Goal: Task Accomplishment & Management: Manage account settings

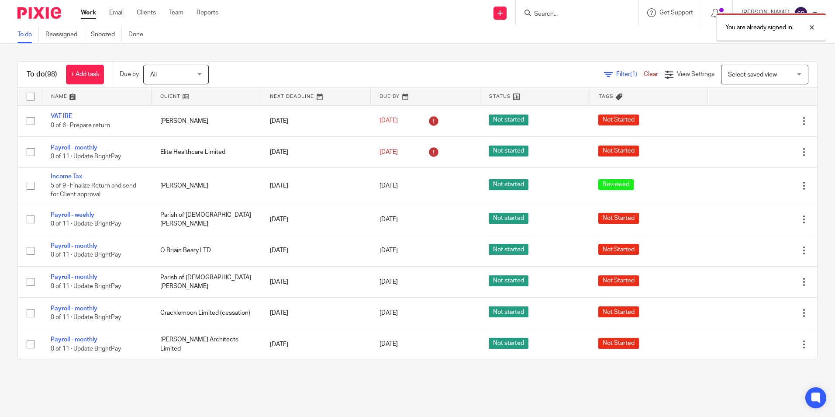
click at [548, 11] on div "You are already signed in." at bounding box center [621, 25] width 409 height 33
click at [569, 8] on form at bounding box center [579, 12] width 93 height 11
click at [567, 15] on div "You are already signed in." at bounding box center [621, 25] width 409 height 33
click at [806, 26] on div at bounding box center [805, 27] width 24 height 10
click at [559, 10] on input "Search" at bounding box center [572, 14] width 79 height 8
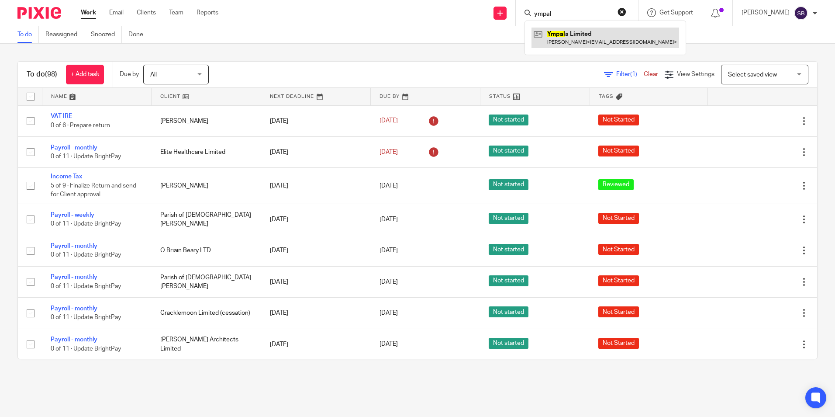
type input "ympal"
click at [583, 39] on link at bounding box center [605, 38] width 148 height 20
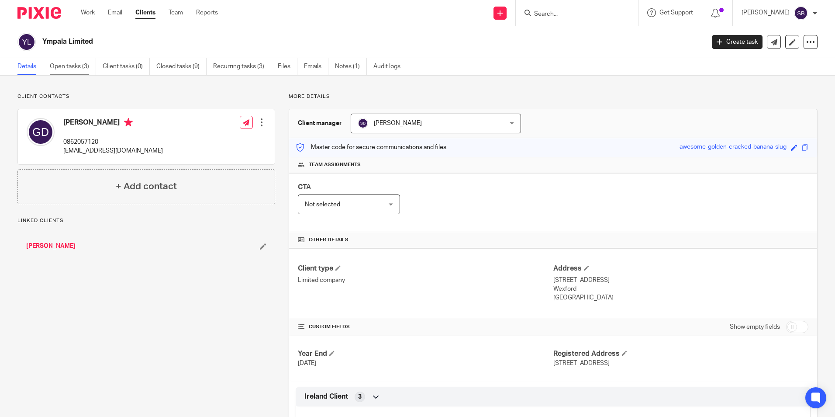
click at [73, 65] on link "Open tasks (3)" at bounding box center [73, 66] width 46 height 17
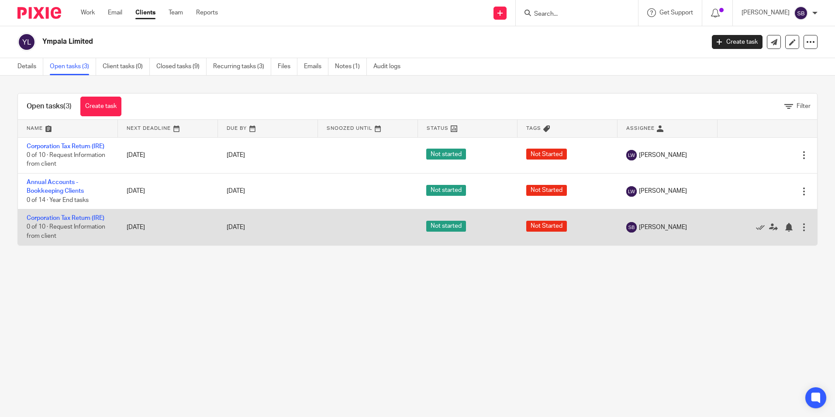
click at [800, 225] on div at bounding box center [804, 227] width 9 height 9
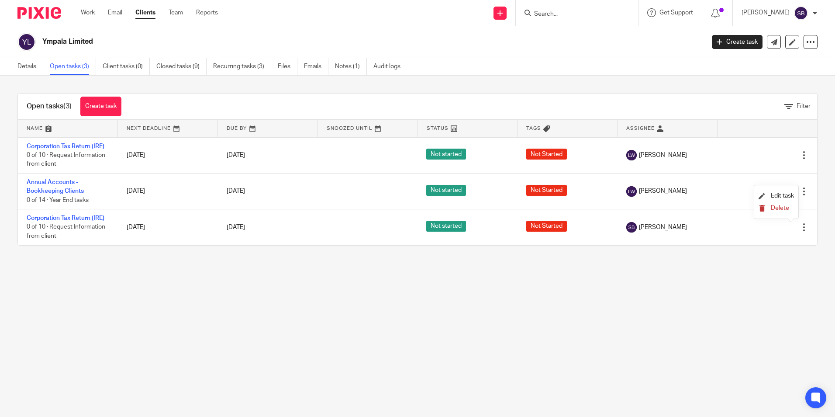
click at [778, 207] on span "Delete" at bounding box center [780, 208] width 18 height 6
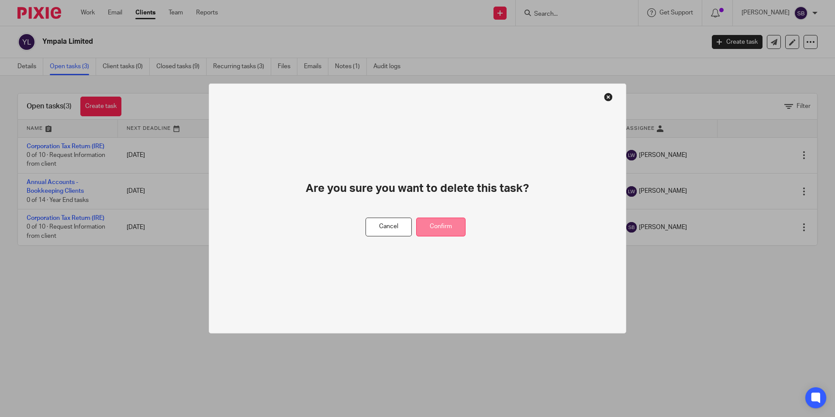
click at [450, 226] on button "Confirm" at bounding box center [440, 226] width 49 height 19
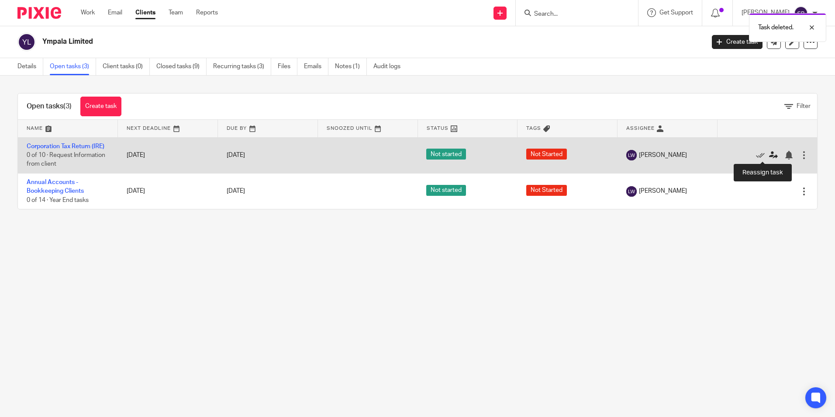
click at [769, 153] on icon at bounding box center [773, 155] width 9 height 9
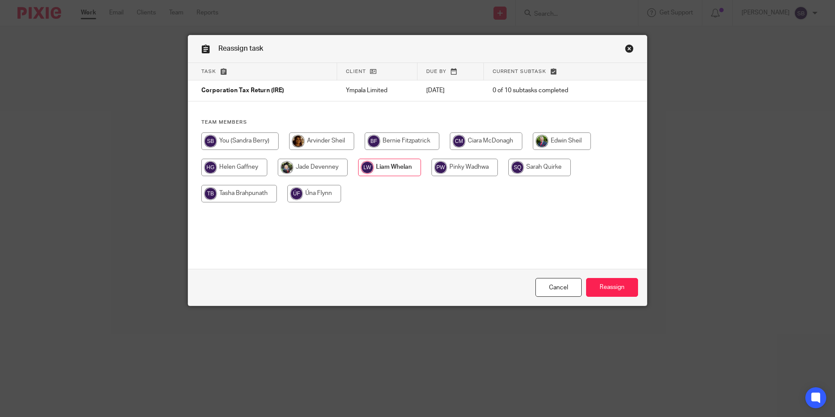
click at [232, 139] on input "radio" at bounding box center [239, 140] width 77 height 17
radio input "true"
click at [604, 288] on input "Reassign" at bounding box center [612, 287] width 52 height 19
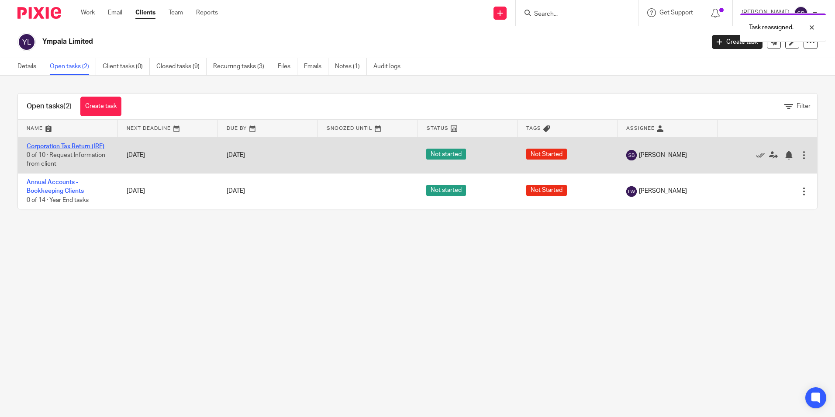
click at [86, 144] on link "Corporation Tax Return (IRE)" at bounding box center [66, 146] width 78 height 6
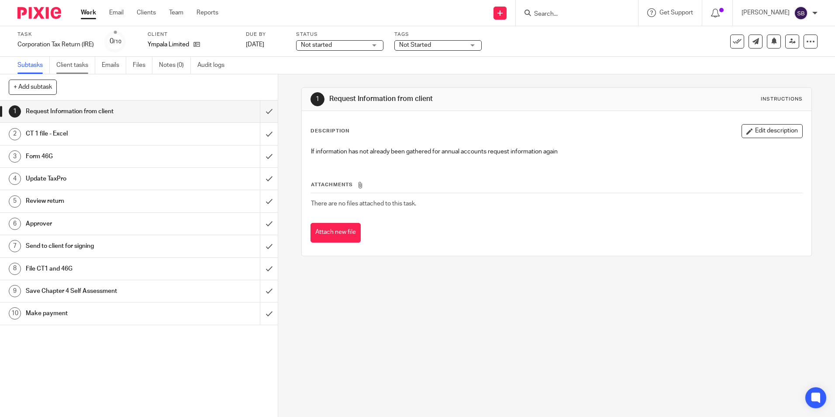
click at [68, 62] on link "Client tasks" at bounding box center [75, 65] width 39 height 17
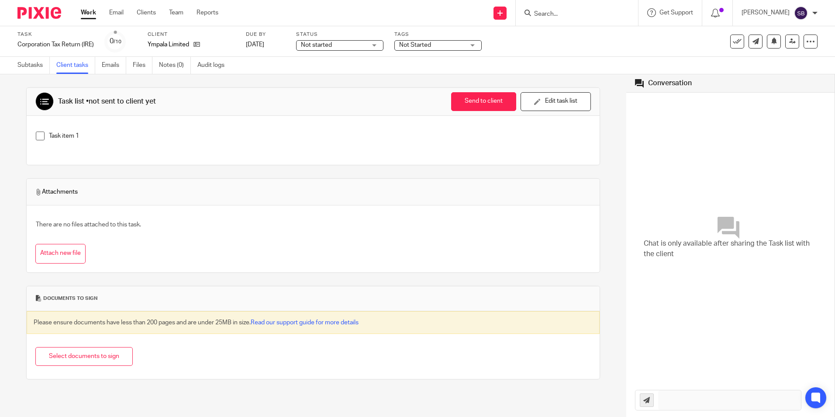
click at [78, 65] on link "Client tasks" at bounding box center [75, 65] width 39 height 17
click at [84, 9] on link "Work" at bounding box center [88, 12] width 15 height 9
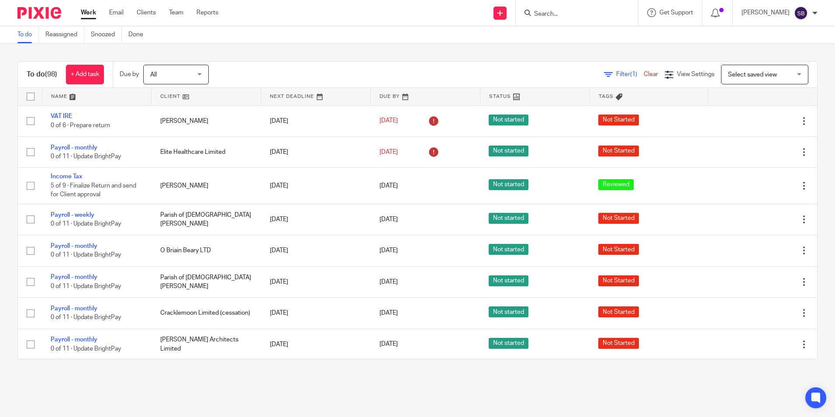
click at [555, 13] on input "Search" at bounding box center [572, 14] width 79 height 8
type input "ymp"
click at [575, 38] on link at bounding box center [605, 38] width 148 height 20
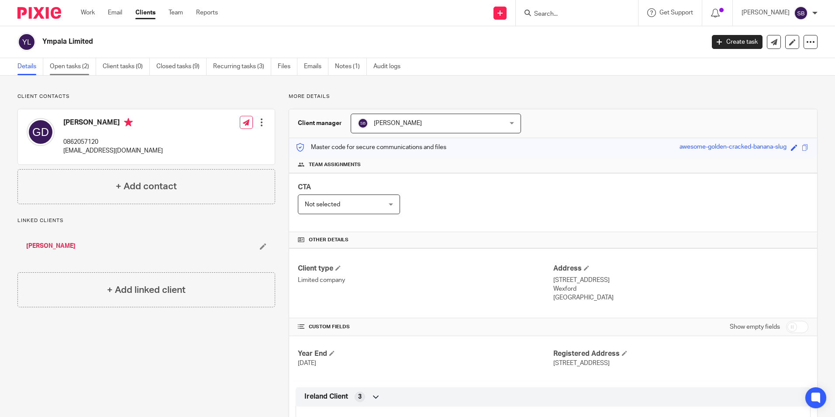
click at [77, 65] on link "Open tasks (2)" at bounding box center [73, 66] width 46 height 17
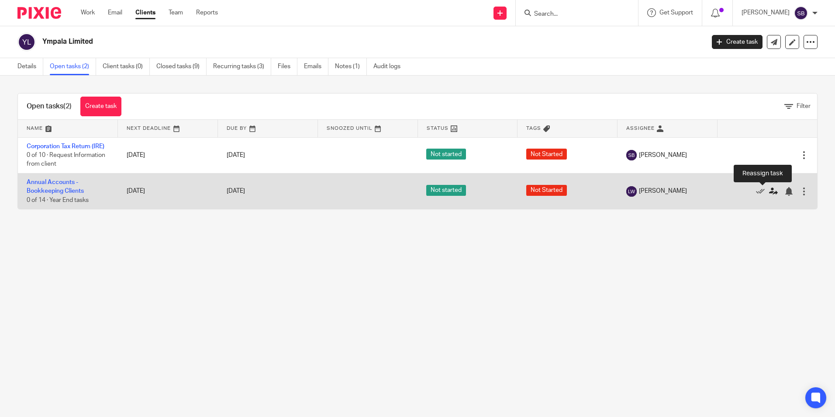
click at [769, 194] on icon at bounding box center [773, 191] width 9 height 9
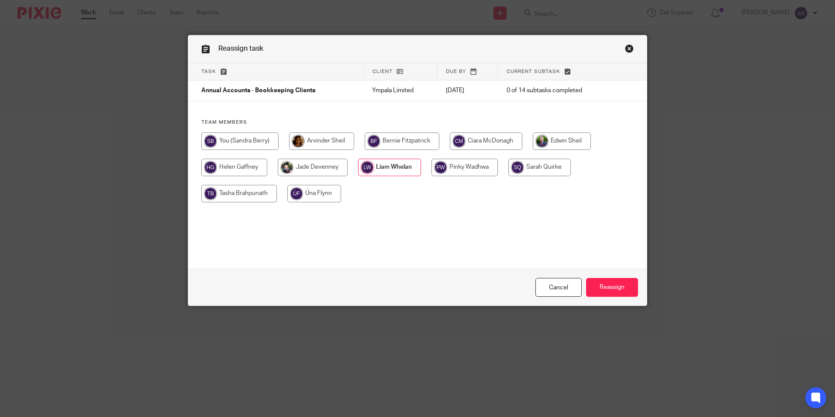
click at [233, 139] on input "radio" at bounding box center [239, 140] width 77 height 17
radio input "true"
click at [620, 287] on input "Reassign" at bounding box center [612, 287] width 52 height 19
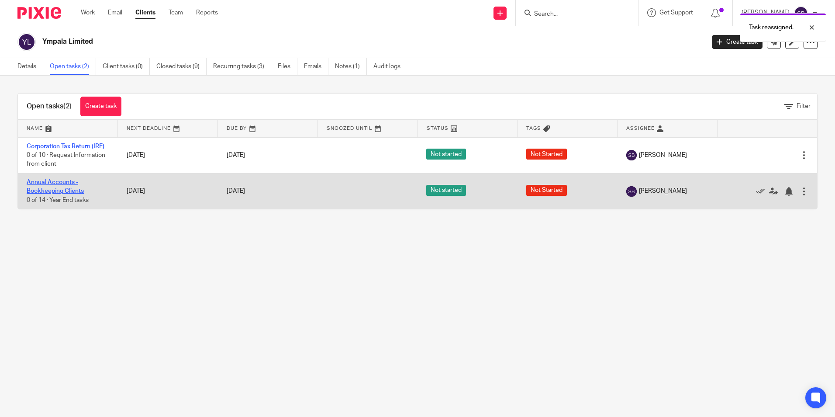
click at [59, 182] on link "Annual Accounts - Bookkeeping Clients" at bounding box center [55, 186] width 57 height 15
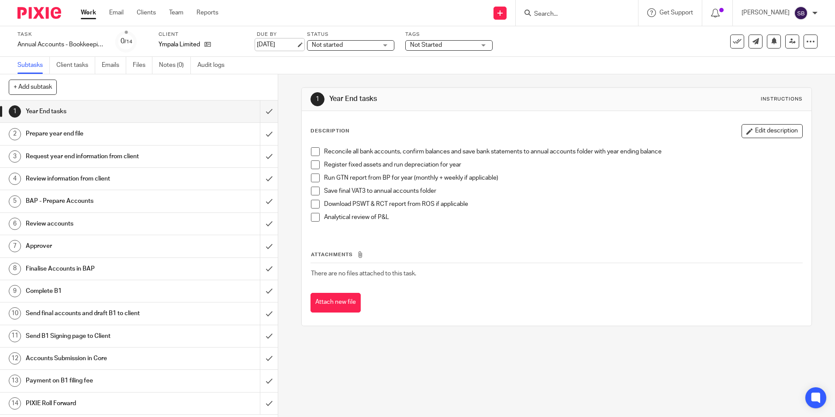
click at [296, 44] on link "[DATE]" at bounding box center [276, 44] width 39 height 9
click at [90, 11] on link "Work" at bounding box center [88, 12] width 15 height 9
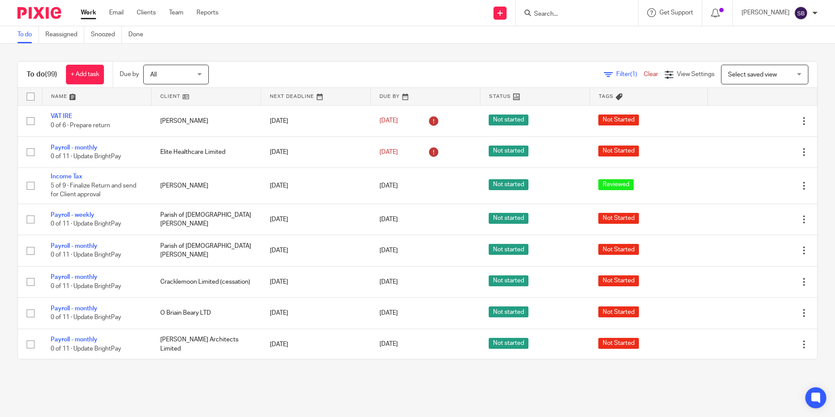
click at [565, 16] on input "Search" at bounding box center [572, 14] width 79 height 8
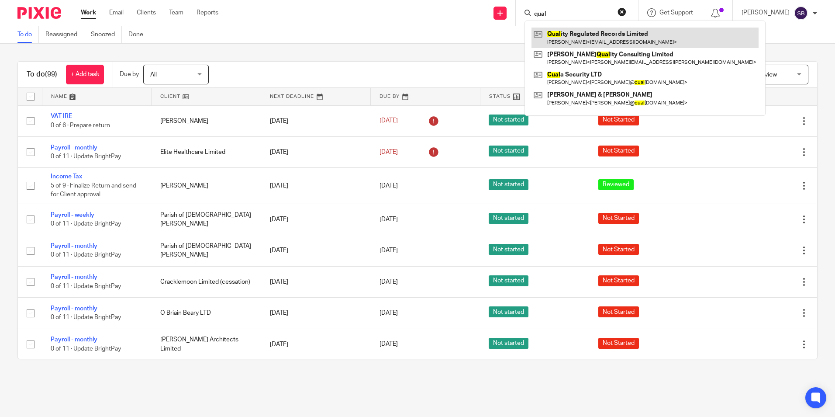
type input "qual"
click at [596, 30] on link at bounding box center [644, 38] width 227 height 20
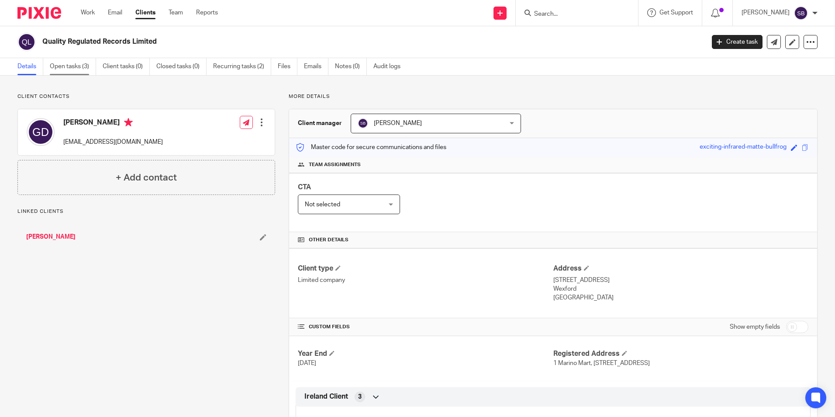
click at [69, 66] on link "Open tasks (3)" at bounding box center [73, 66] width 46 height 17
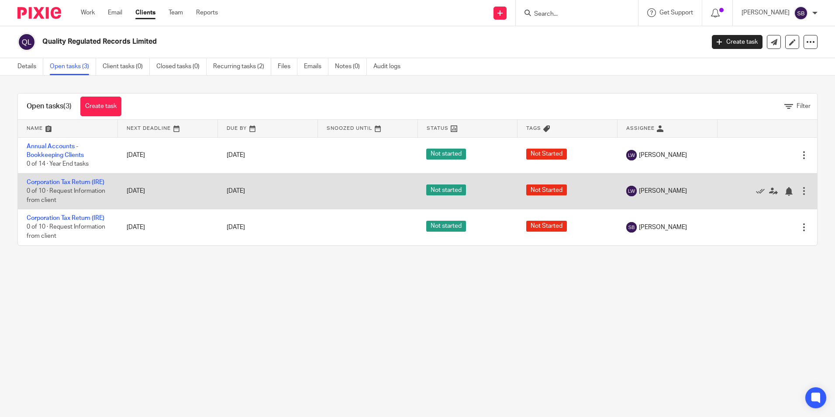
click at [800, 187] on div at bounding box center [804, 190] width 9 height 9
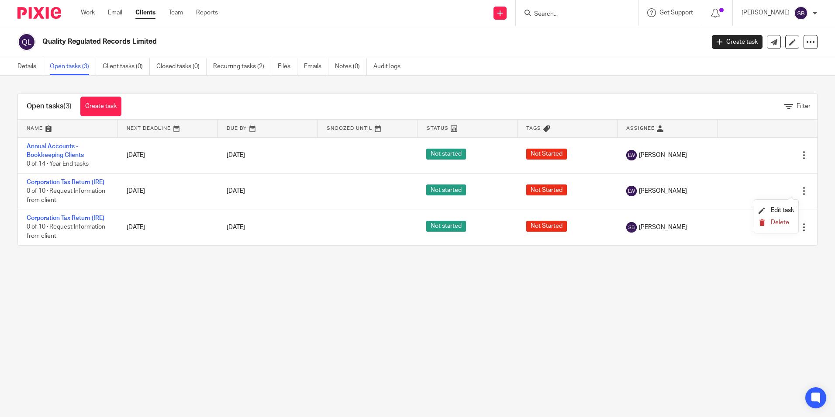
click at [779, 223] on span "Delete" at bounding box center [780, 222] width 18 height 6
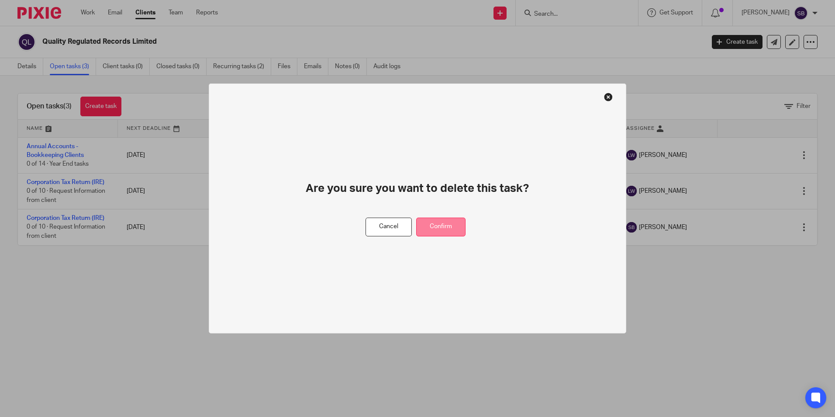
click at [444, 222] on button "Confirm" at bounding box center [440, 226] width 49 height 19
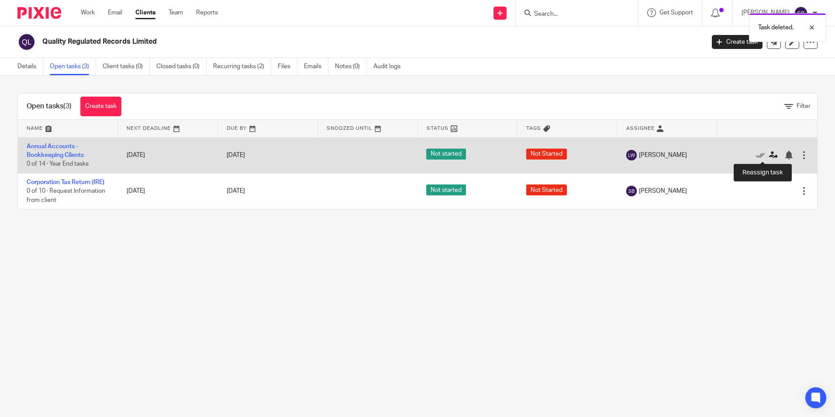
click at [769, 153] on icon at bounding box center [773, 155] width 9 height 9
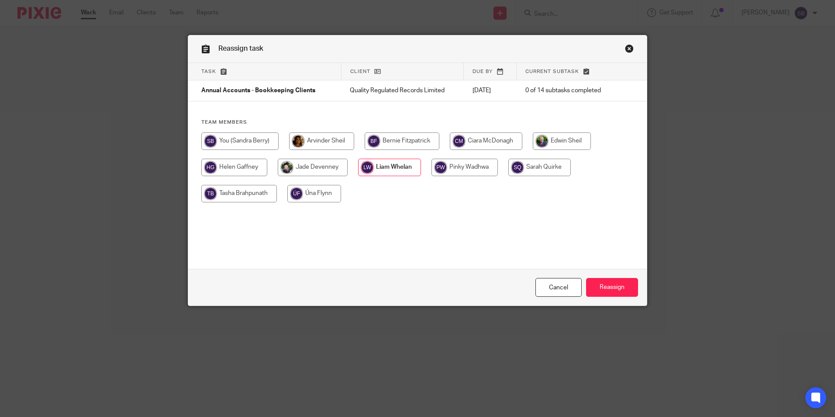
click at [242, 142] on input "radio" at bounding box center [239, 140] width 77 height 17
radio input "true"
click at [613, 286] on input "Reassign" at bounding box center [612, 287] width 52 height 19
